Goal: Task Accomplishment & Management: Use online tool/utility

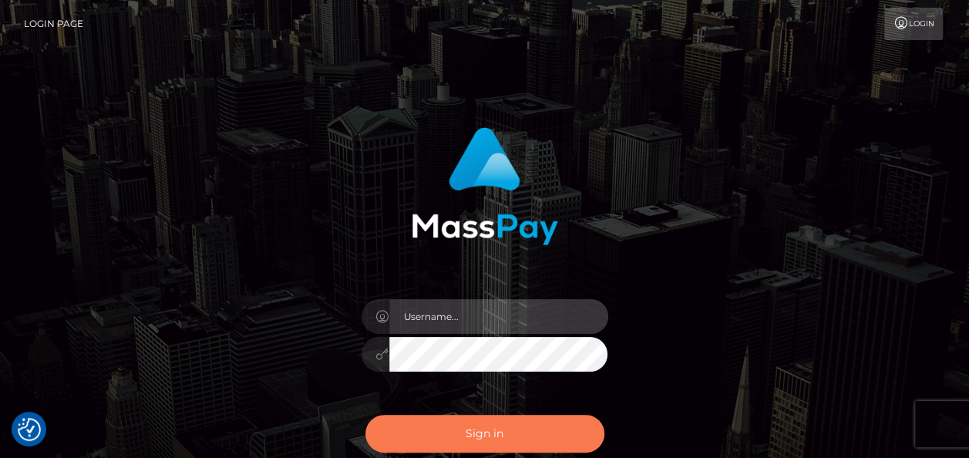
type input "india.of"
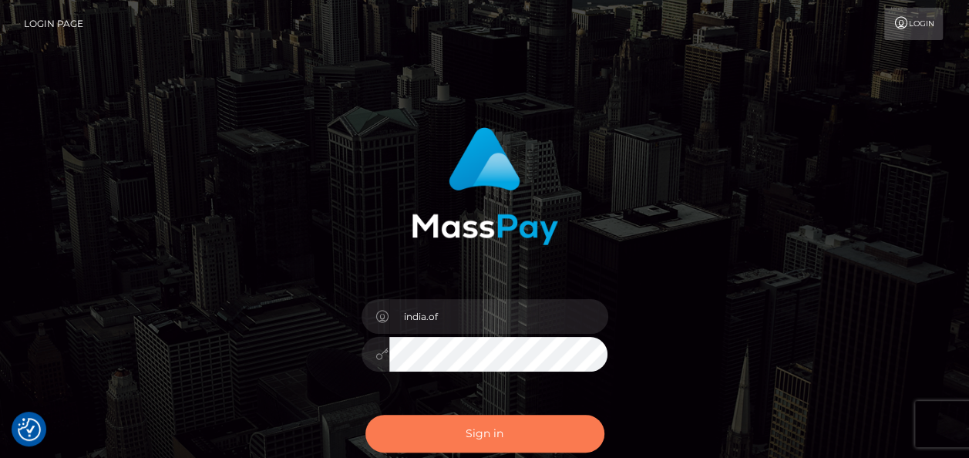
click at [526, 430] on button "Sign in" at bounding box center [485, 434] width 239 height 38
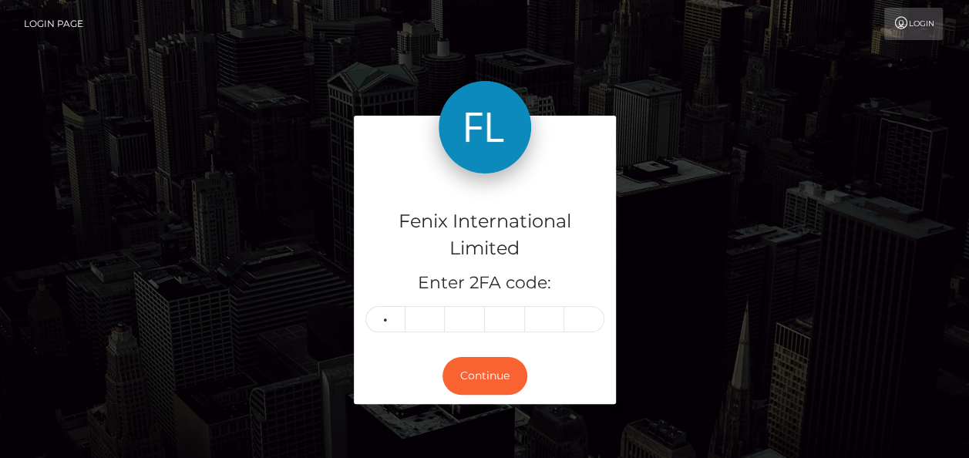
type input "1"
type input "6"
type input "4"
type input "2"
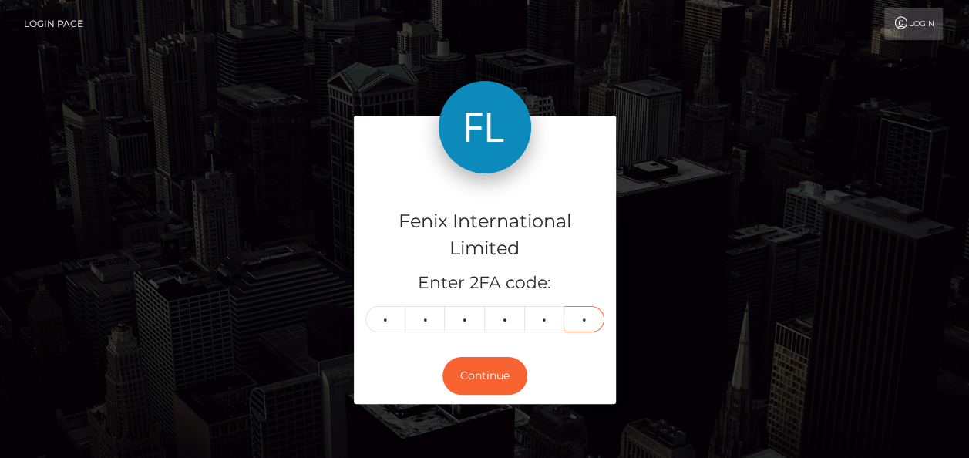
type input "6"
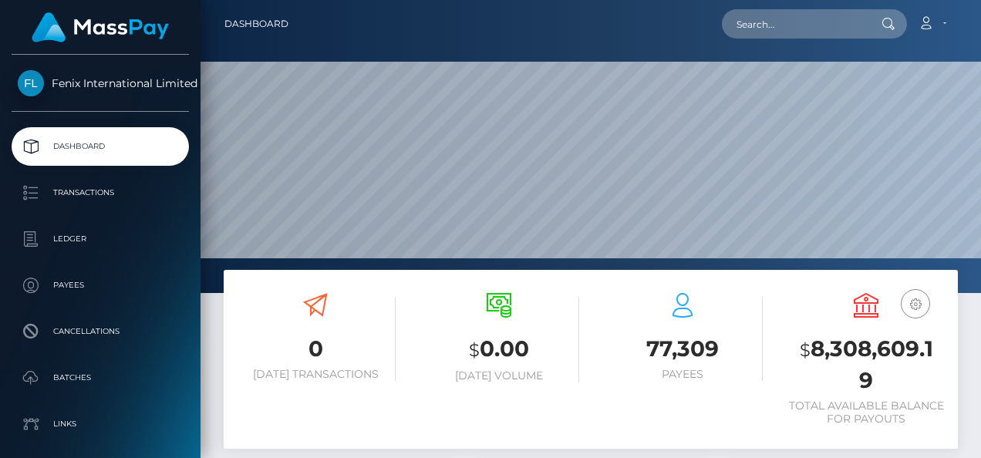
scroll to position [273, 229]
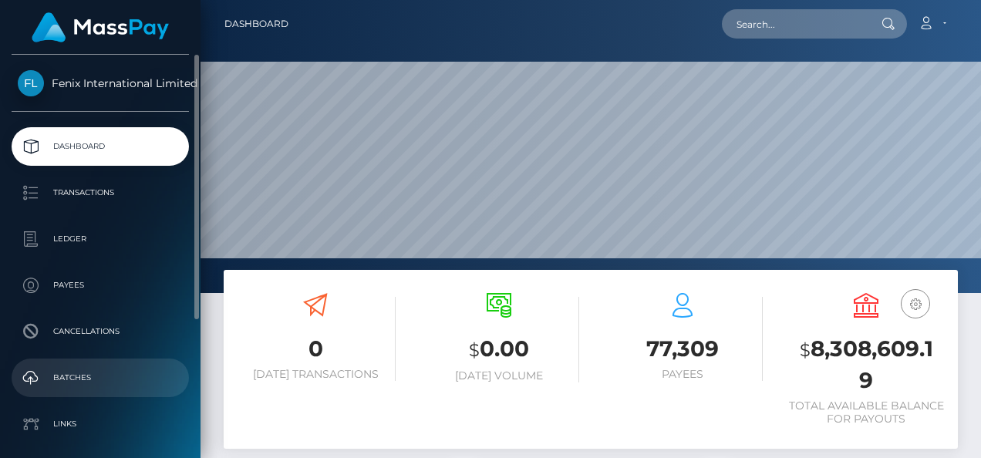
click at [101, 382] on p "Batches" at bounding box center [100, 377] width 165 height 23
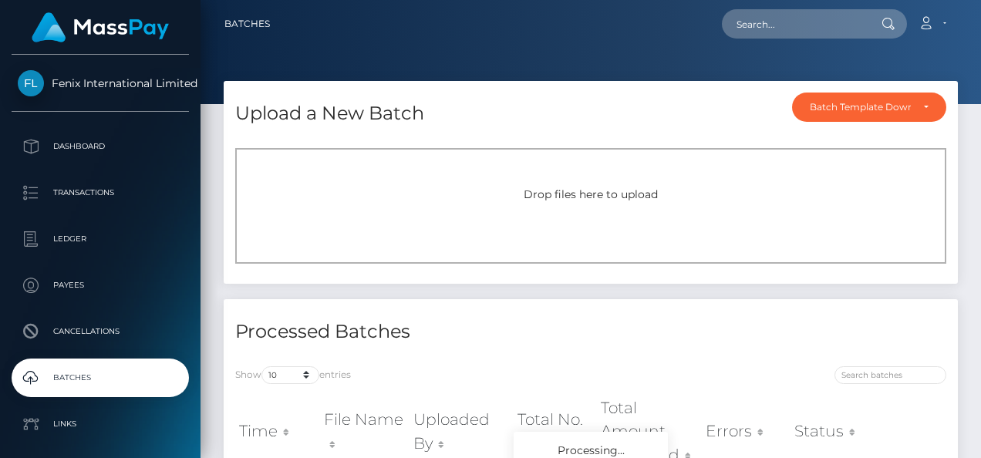
click at [551, 175] on div "Drop files here to upload" at bounding box center [590, 206] width 711 height 116
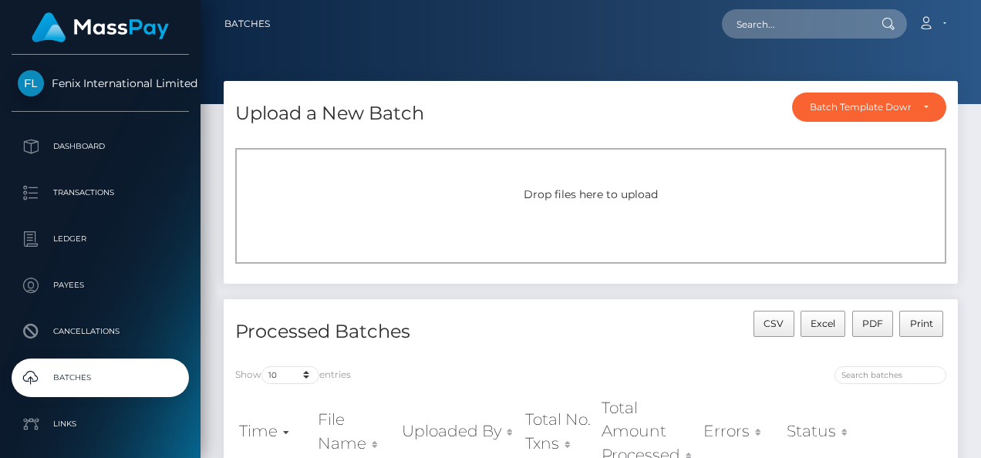
click at [568, 194] on span "Drop files here to upload" at bounding box center [591, 194] width 134 height 14
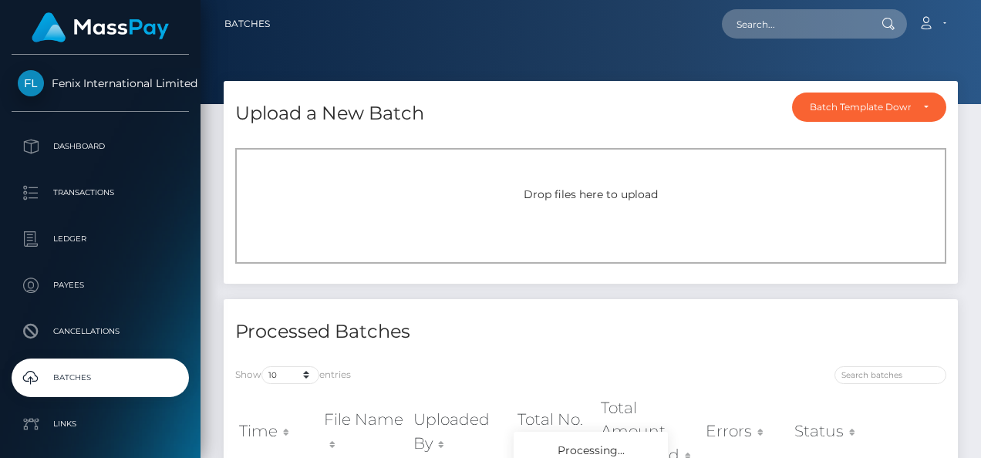
click at [492, 199] on div "Drop files here to upload" at bounding box center [590, 195] width 677 height 16
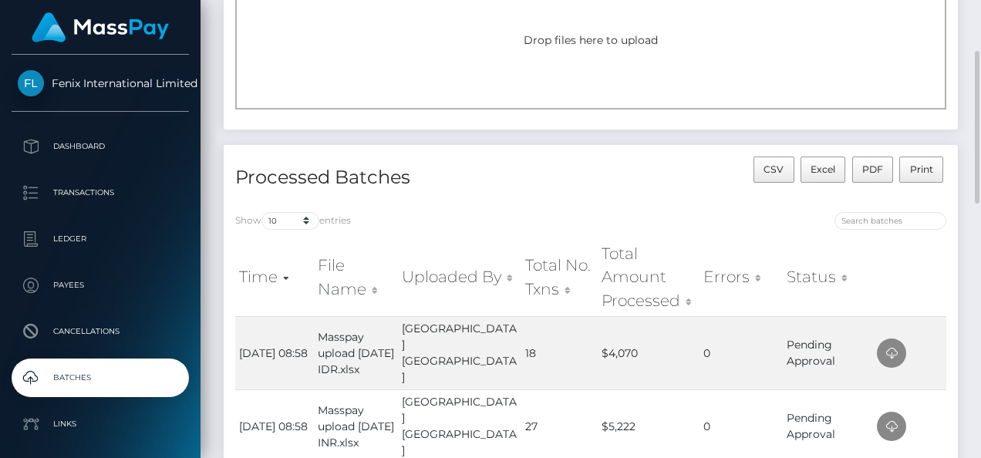
scroll to position [77, 0]
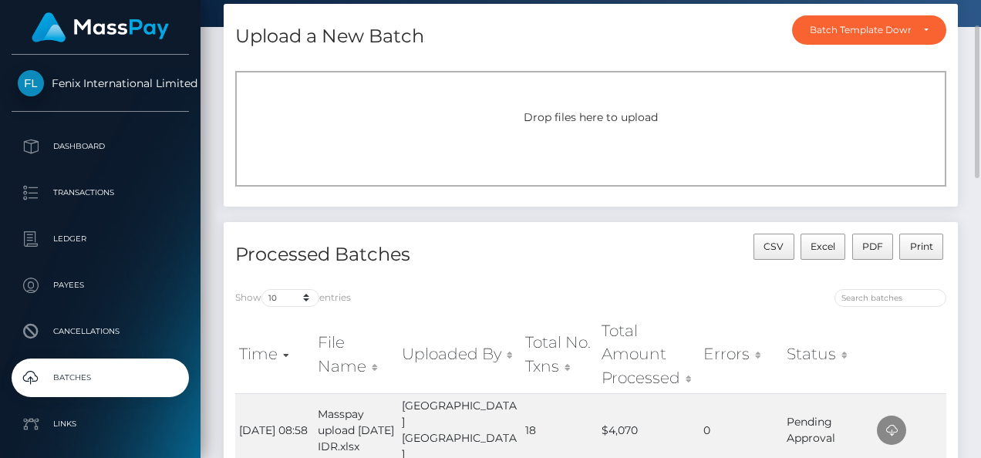
click at [582, 89] on div "Drop files here to upload" at bounding box center [590, 129] width 711 height 116
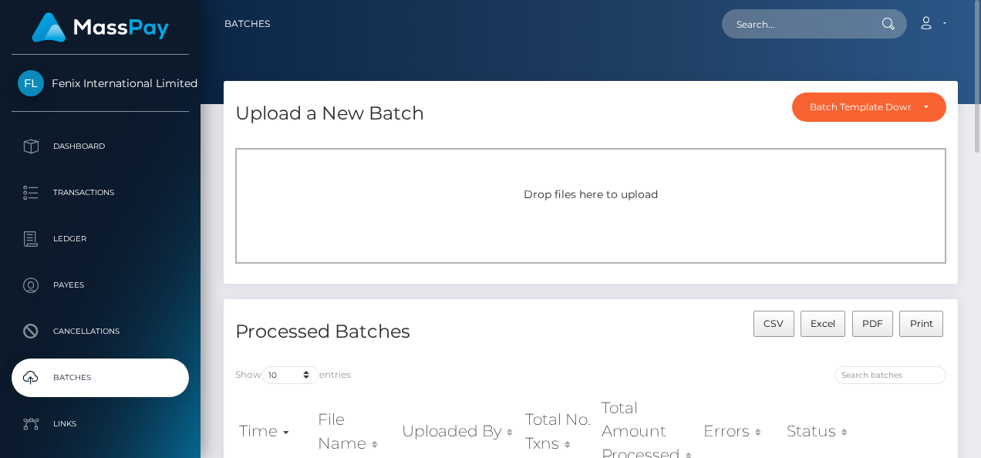
click at [636, 185] on div "Drop files here to upload" at bounding box center [590, 206] width 711 height 116
click at [449, 184] on div "Drop files here to upload" at bounding box center [590, 206] width 711 height 116
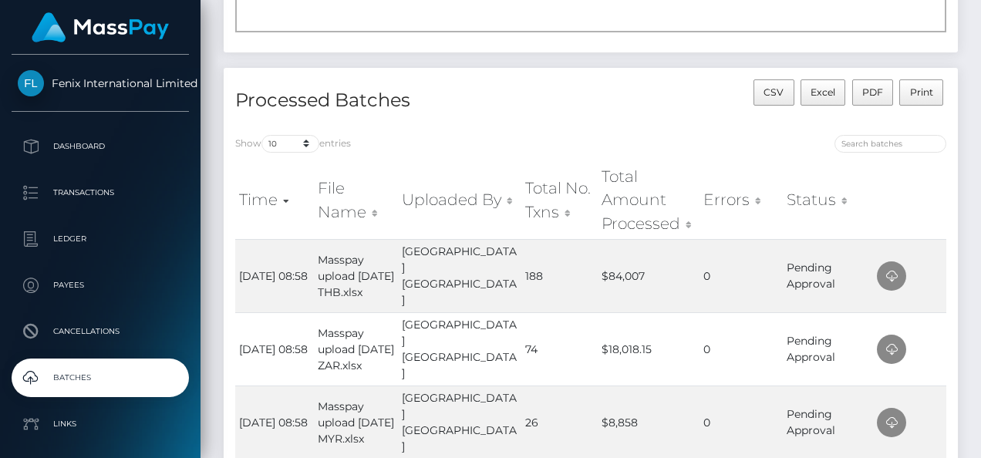
scroll to position [77, 0]
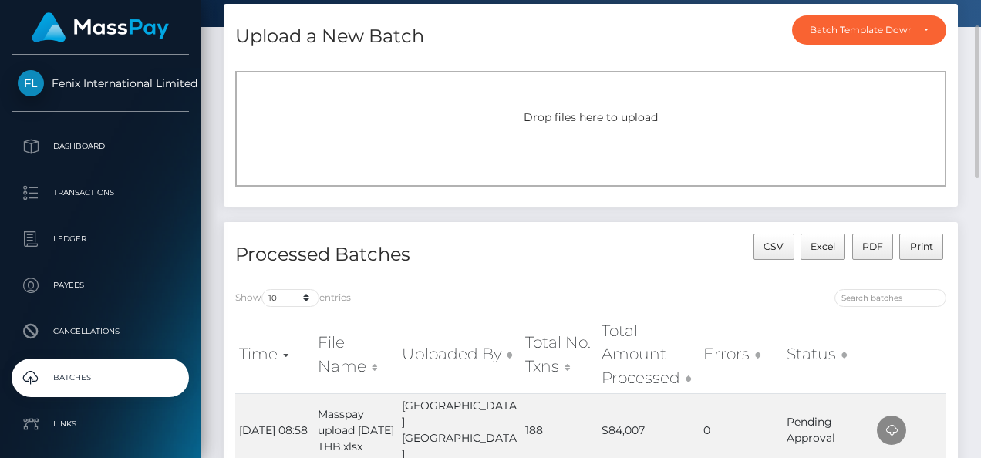
click at [546, 168] on div "Drop files here to upload" at bounding box center [590, 129] width 711 height 116
